Goal: Information Seeking & Learning: Find specific page/section

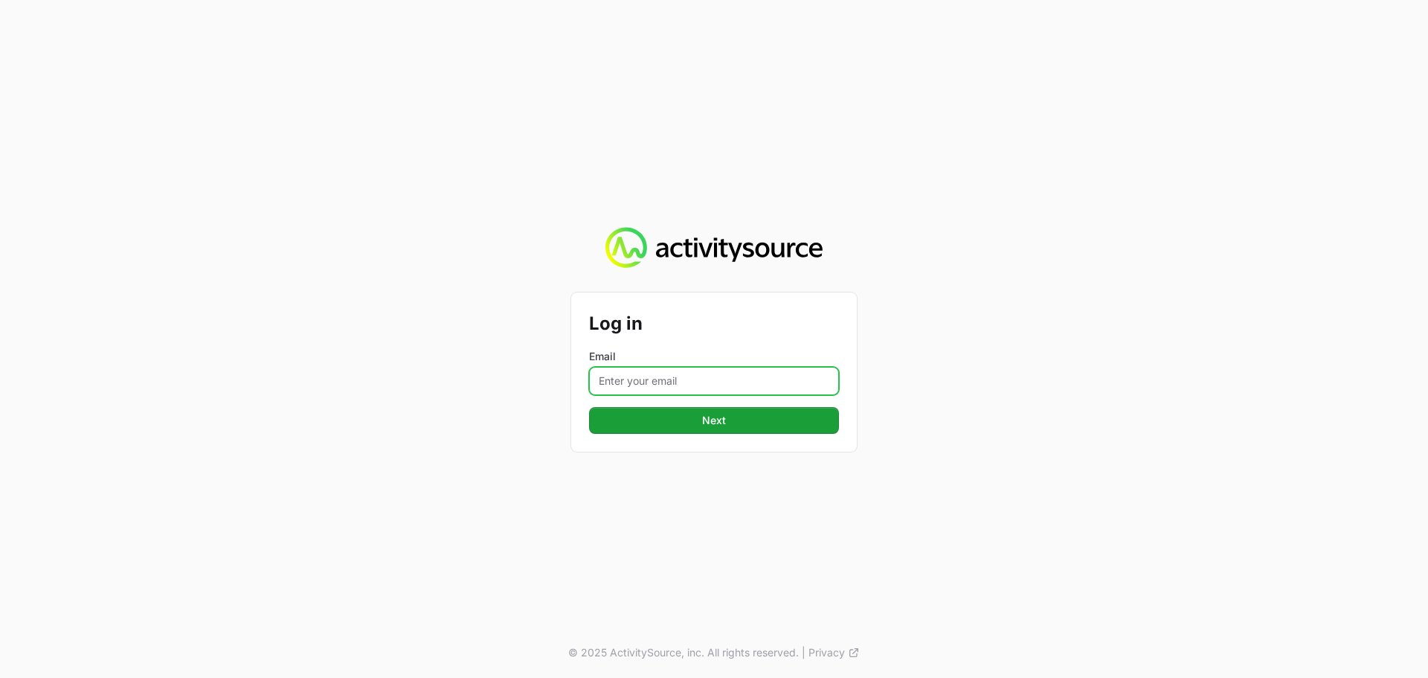
click at [660, 389] on input "Email" at bounding box center [714, 381] width 250 height 28
click at [701, 376] on input "Email" at bounding box center [714, 381] width 250 height 28
type input "Mustafa.larki@nextgen.group"
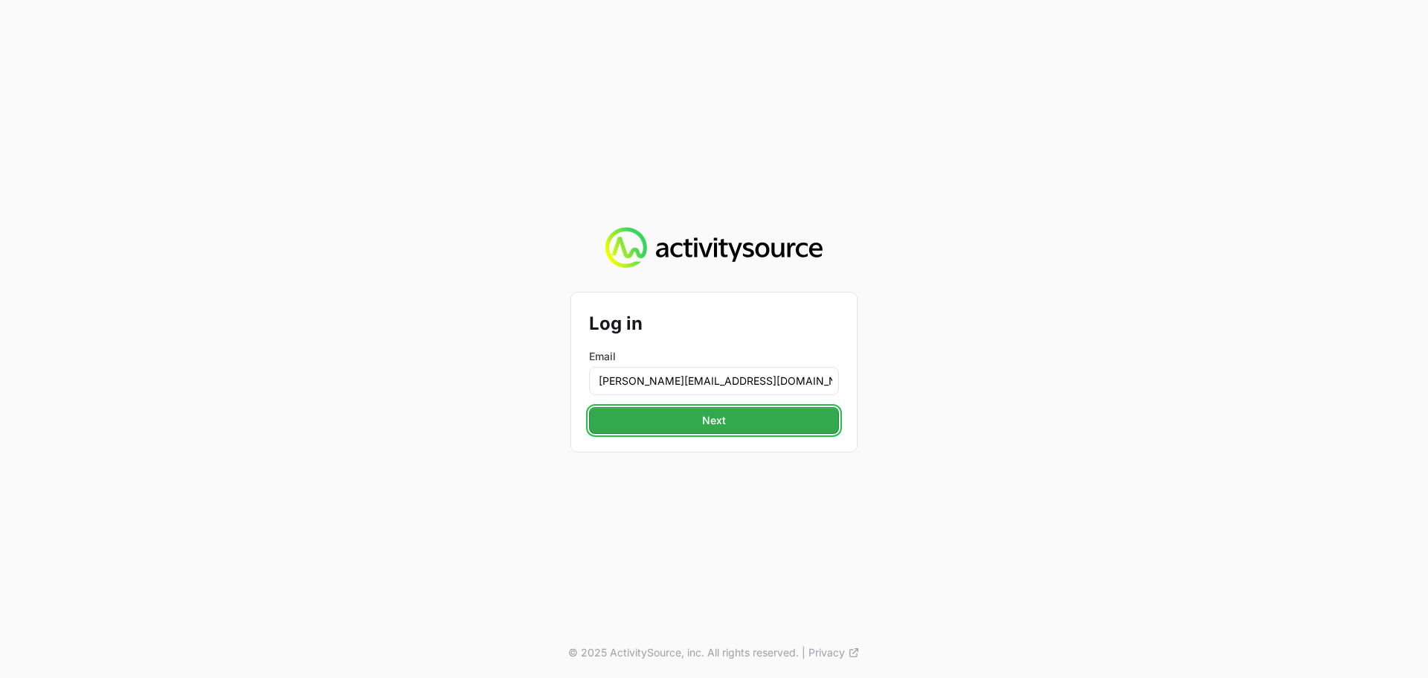
click at [699, 424] on button "Next" at bounding box center [714, 420] width 250 height 27
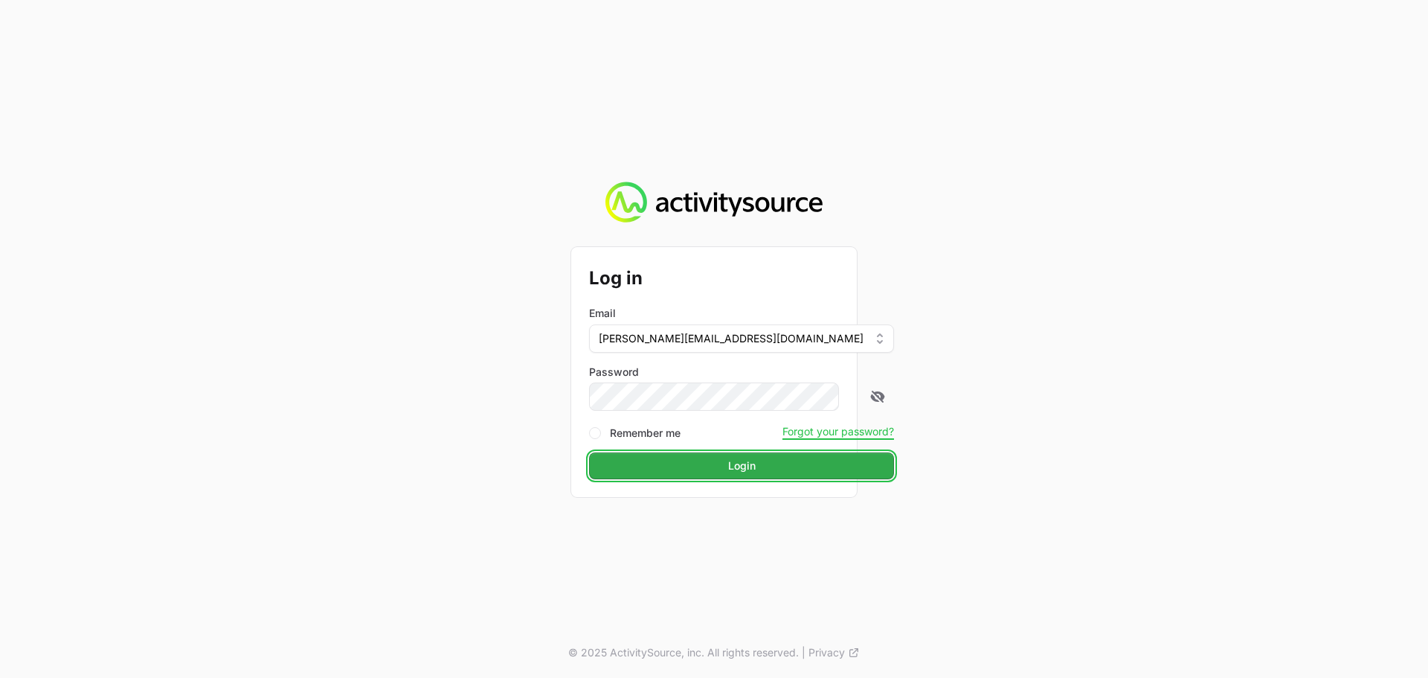
click at [728, 466] on span "Login" at bounding box center [742, 466] width 28 height 18
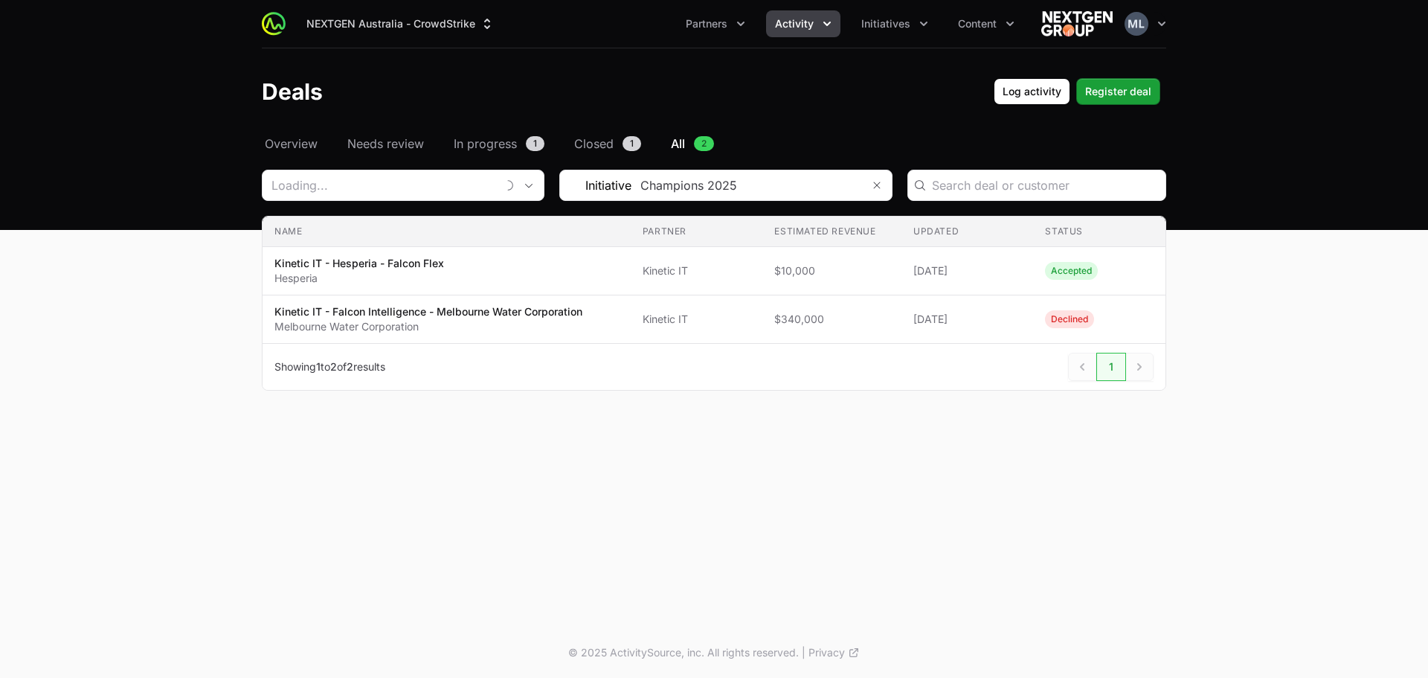
type input "Kinetic IT"
click at [522, 182] on icon "Remove" at bounding box center [519, 185] width 9 height 12
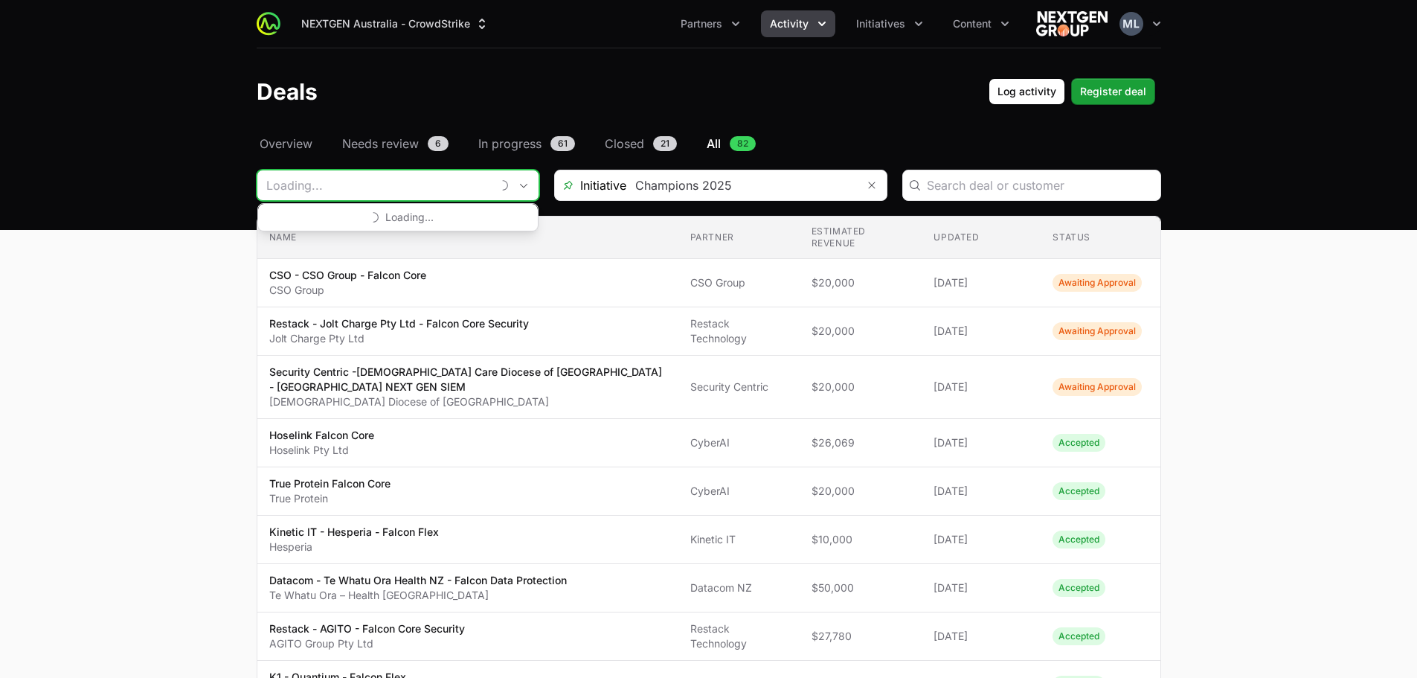
click at [460, 181] on input "Deals Filters" at bounding box center [374, 185] width 234 height 30
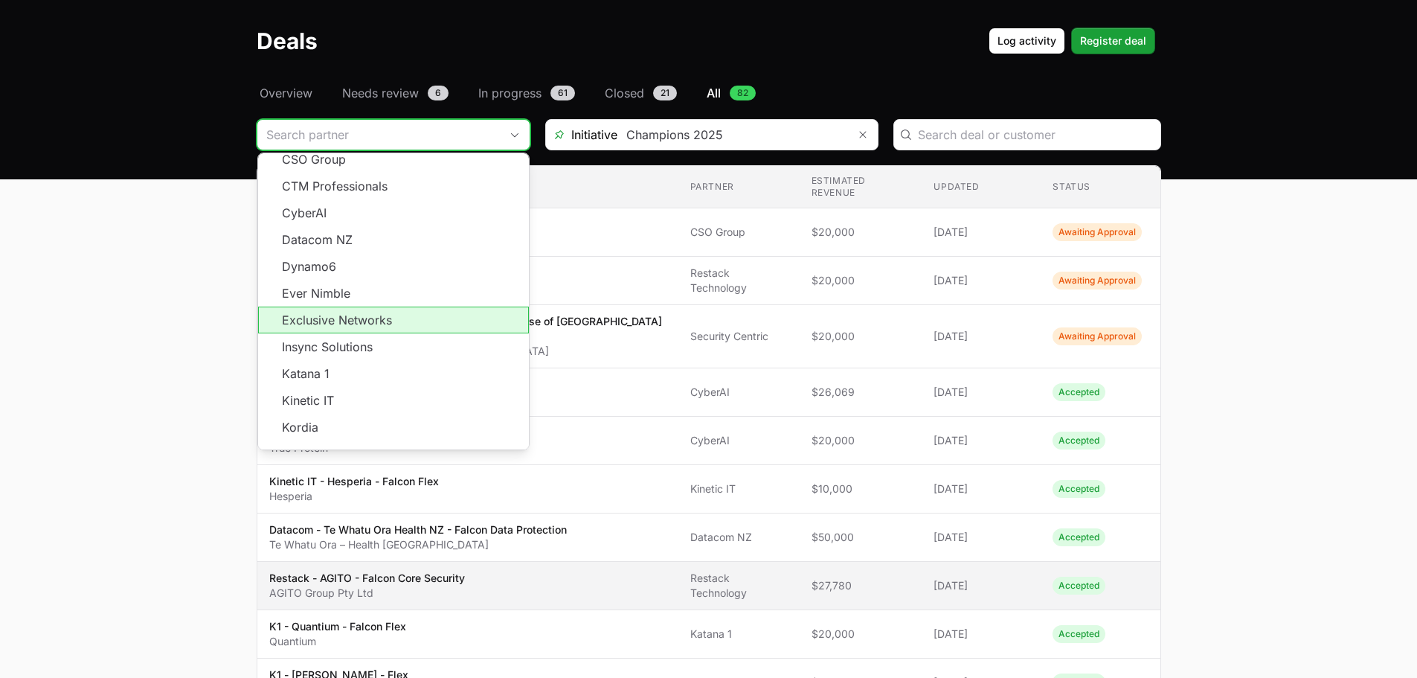
scroll to position [223, 0]
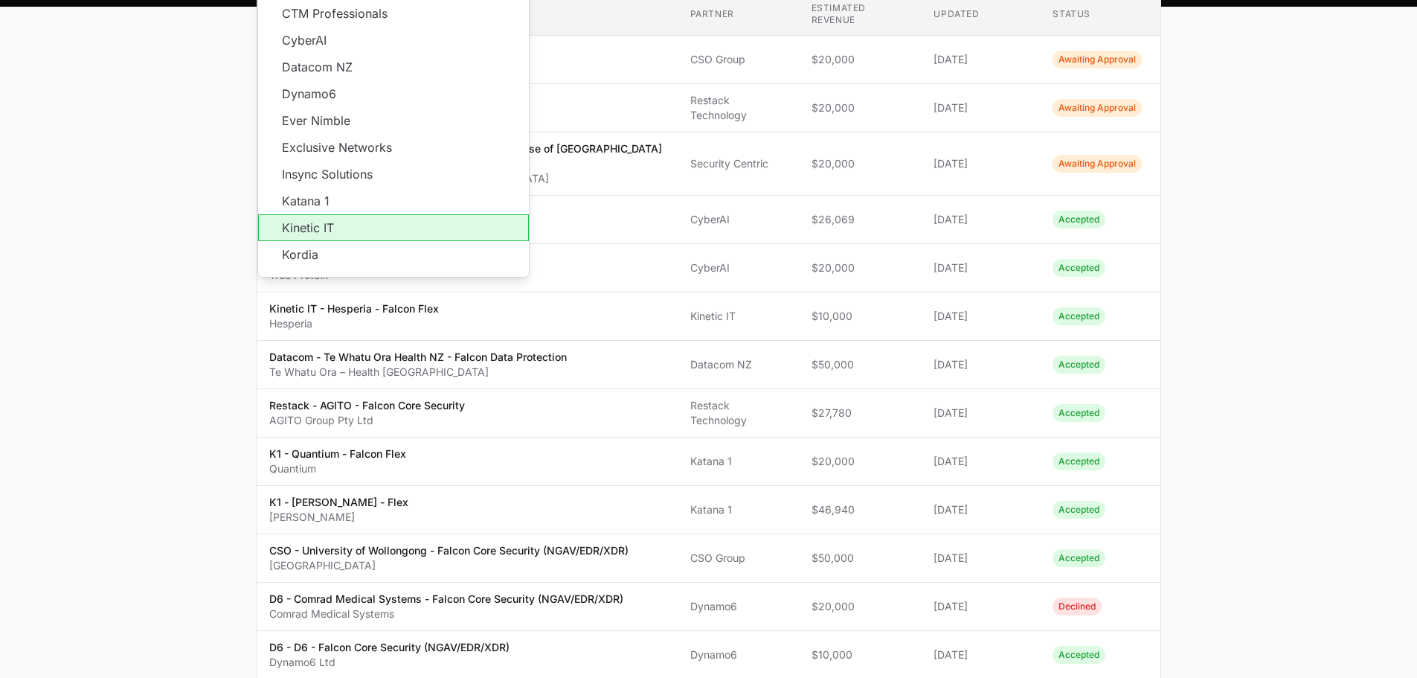
click at [324, 214] on li "Kinetic IT" at bounding box center [393, 227] width 271 height 27
type input "Kinetic IT"
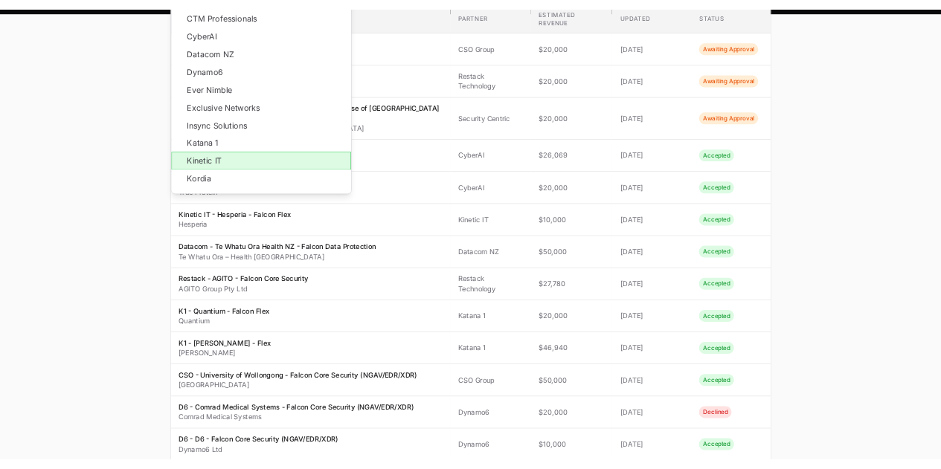
scroll to position [0, 0]
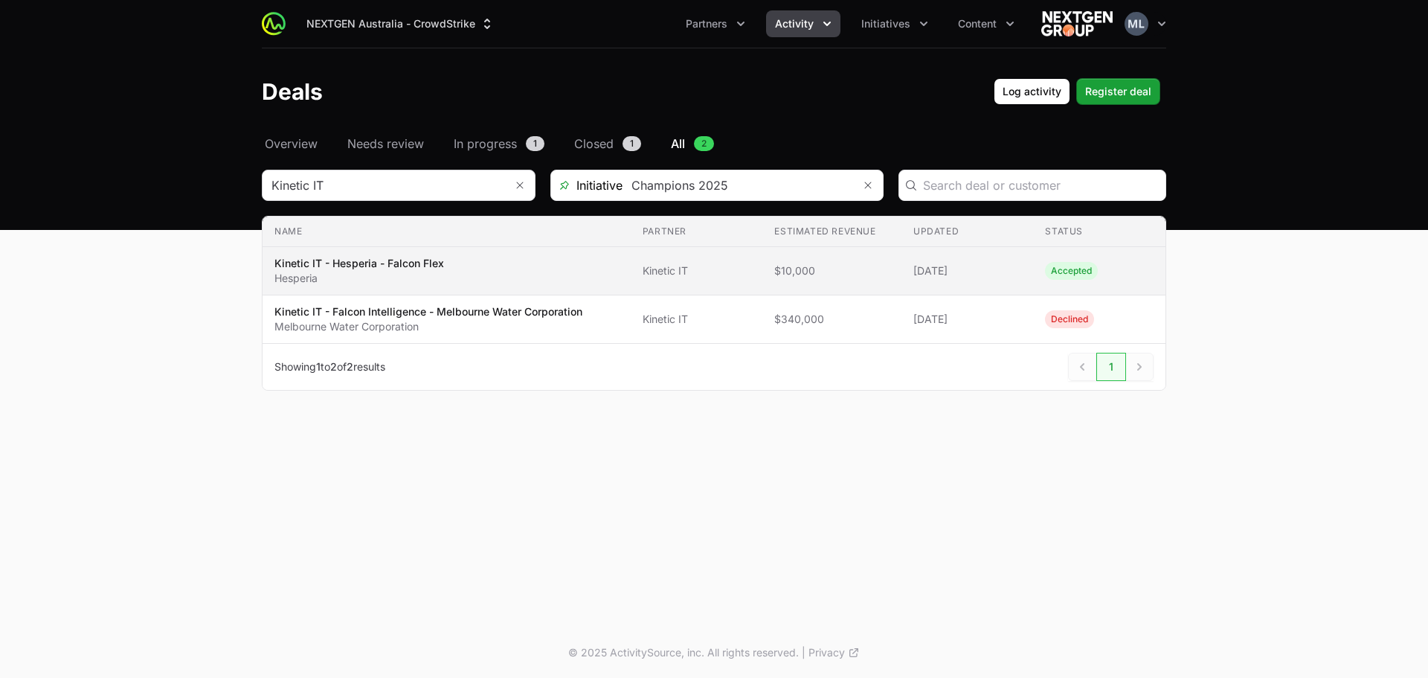
click at [362, 263] on p "Kinetic IT - Hesperia - Falcon Flex" at bounding box center [359, 263] width 170 height 15
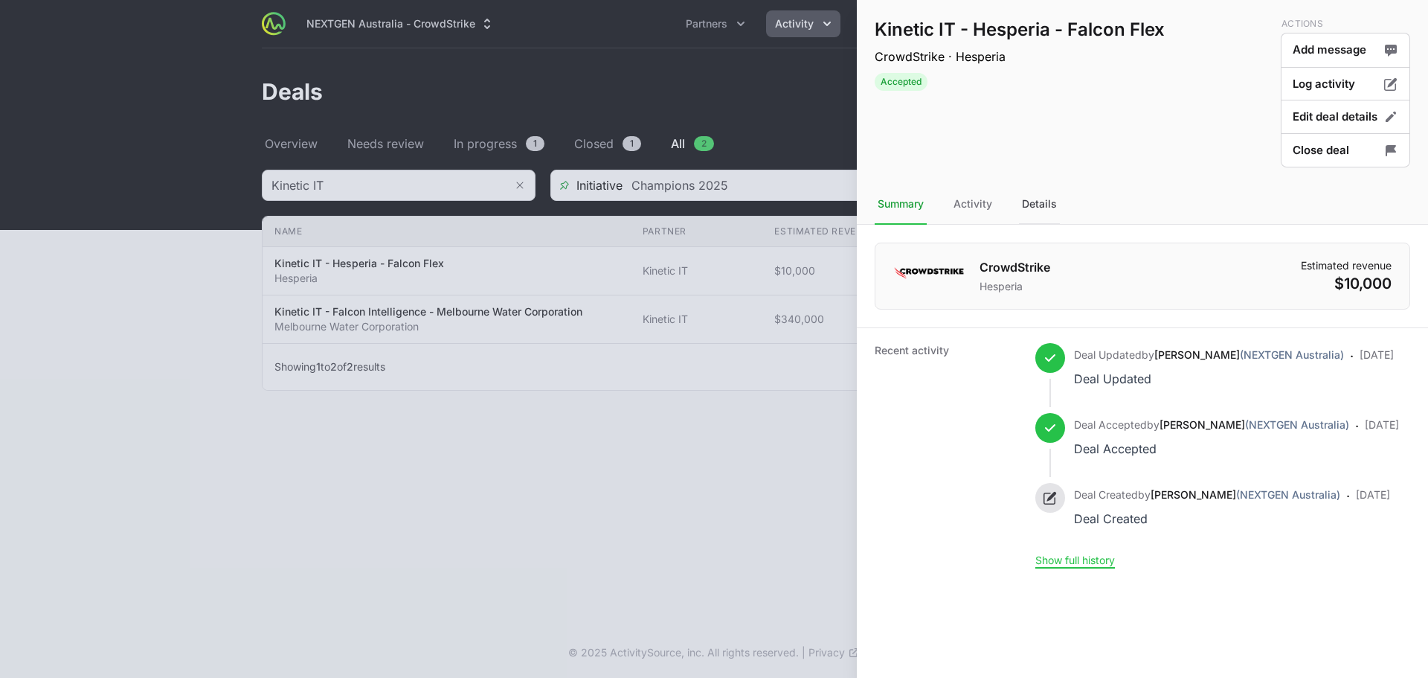
click at [1033, 207] on div "Details" at bounding box center [1039, 204] width 41 height 40
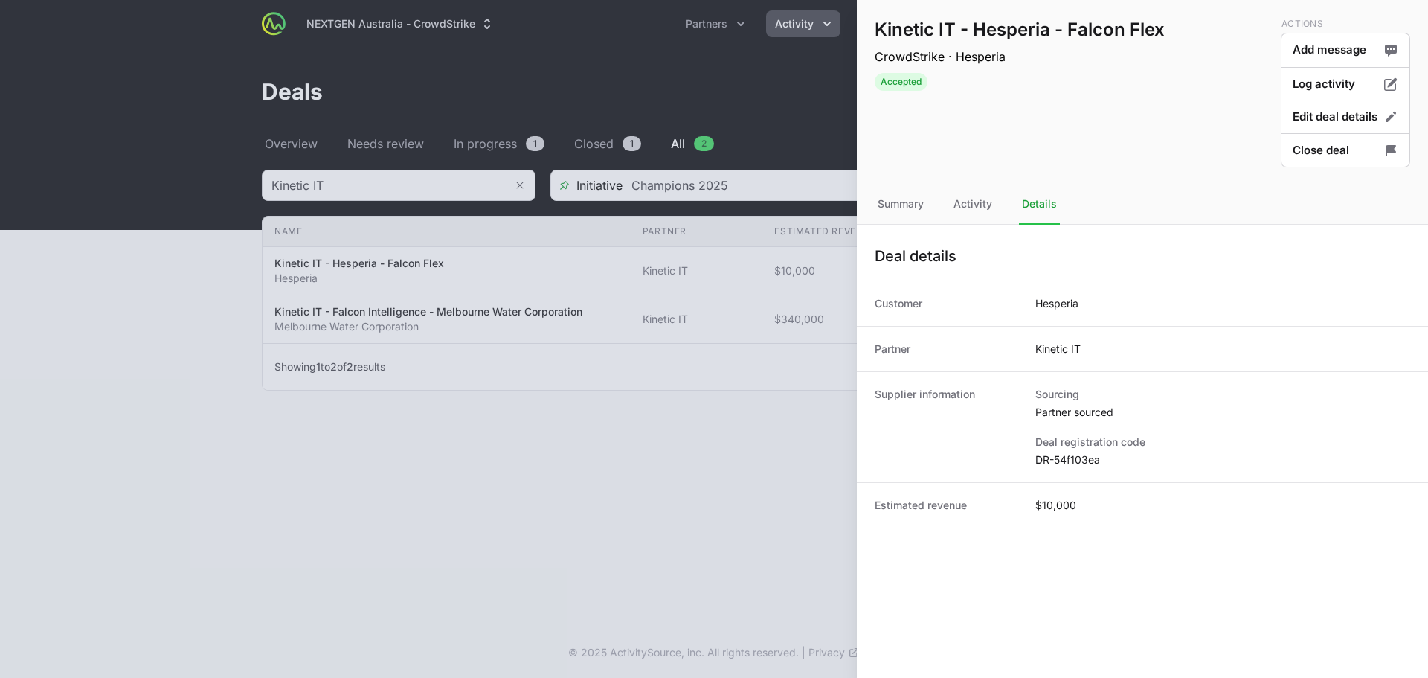
click at [1047, 300] on dd "Hesperia" at bounding box center [1056, 303] width 43 height 15
copy dd "Hesperia"
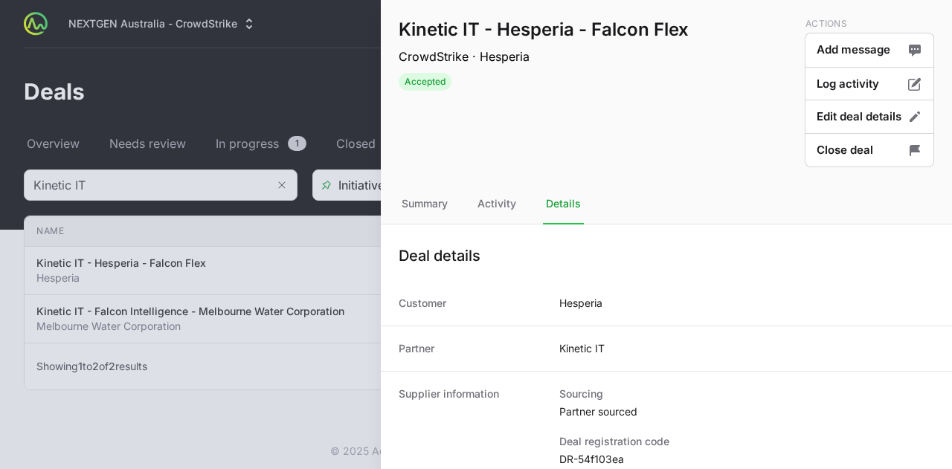
click at [340, 100] on div at bounding box center [476, 234] width 952 height 469
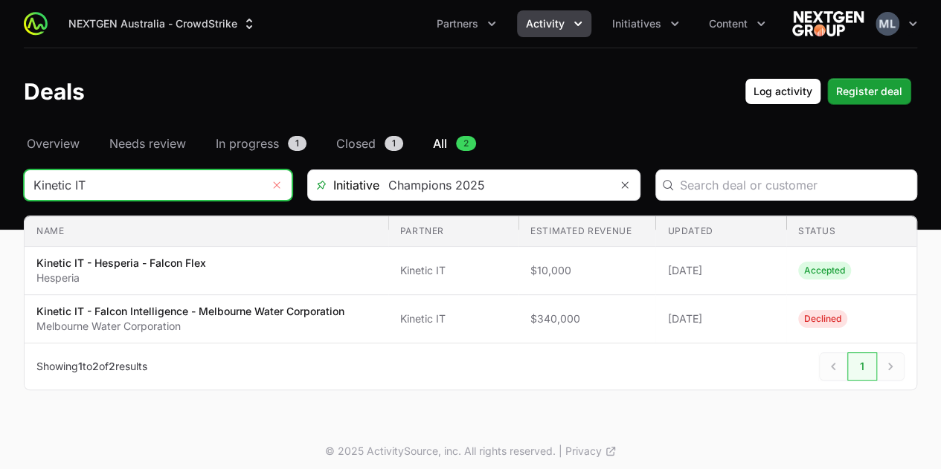
click at [278, 188] on icon "Remove" at bounding box center [276, 185] width 9 height 12
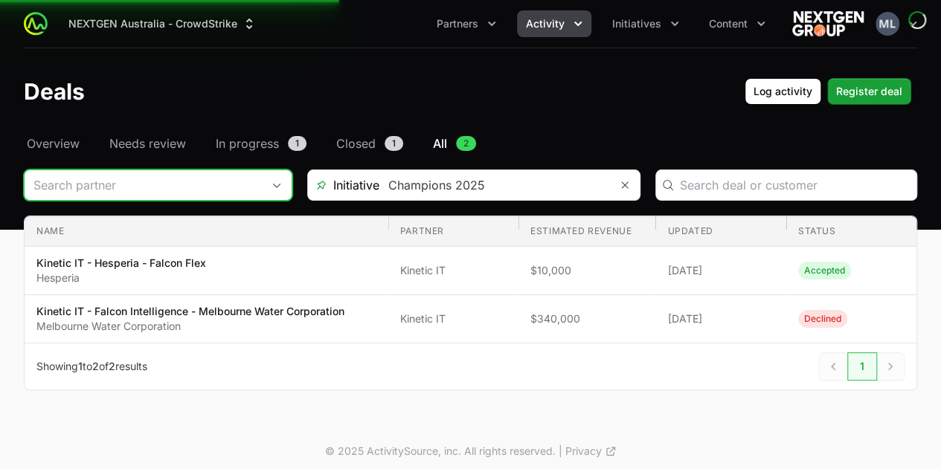
click at [228, 191] on input "Deals Filters" at bounding box center [143, 185] width 237 height 30
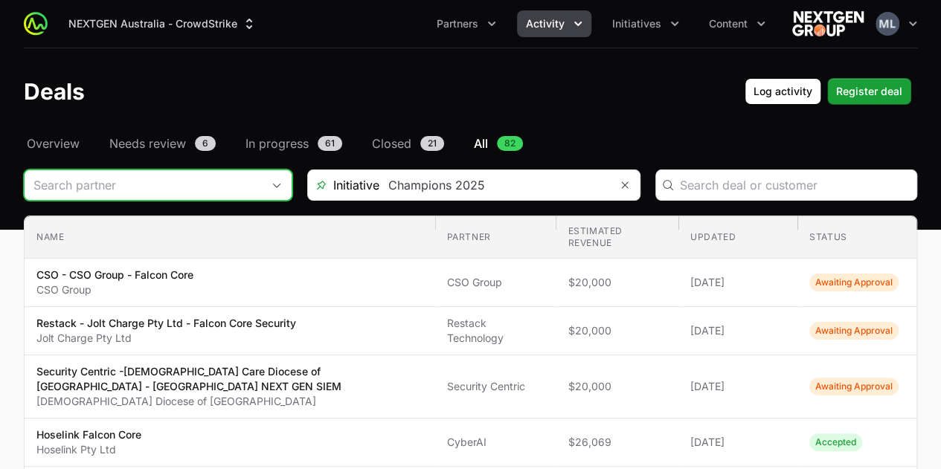
click at [218, 187] on input "Deals Filters" at bounding box center [143, 185] width 237 height 30
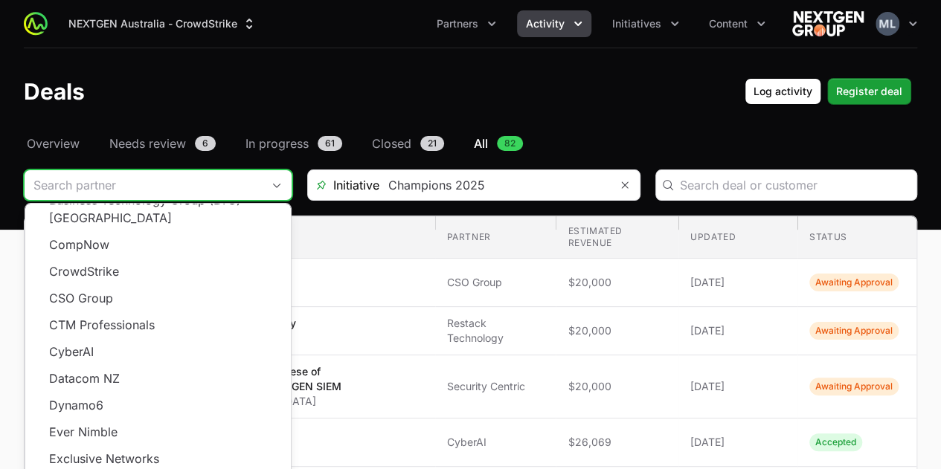
scroll to position [267, 0]
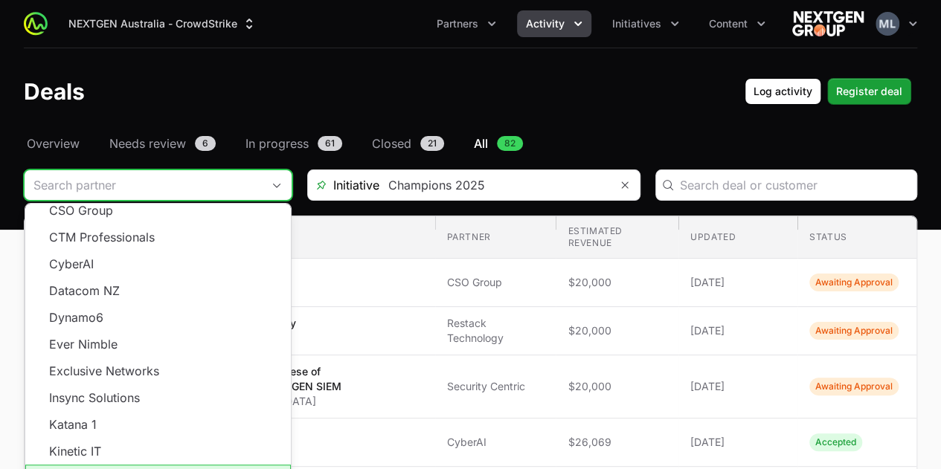
click at [97, 465] on li "Kordia" at bounding box center [157, 478] width 265 height 27
type input "Kordia"
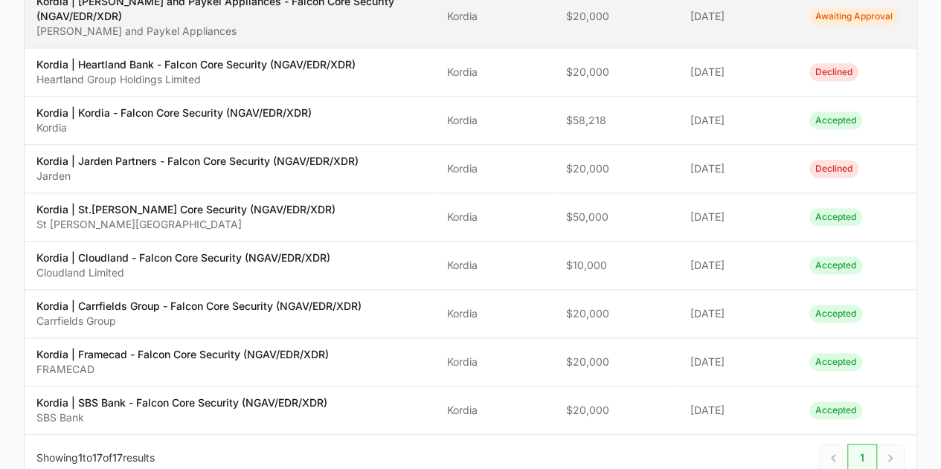
scroll to position [619, 0]
